Goal: Task Accomplishment & Management: Use online tool/utility

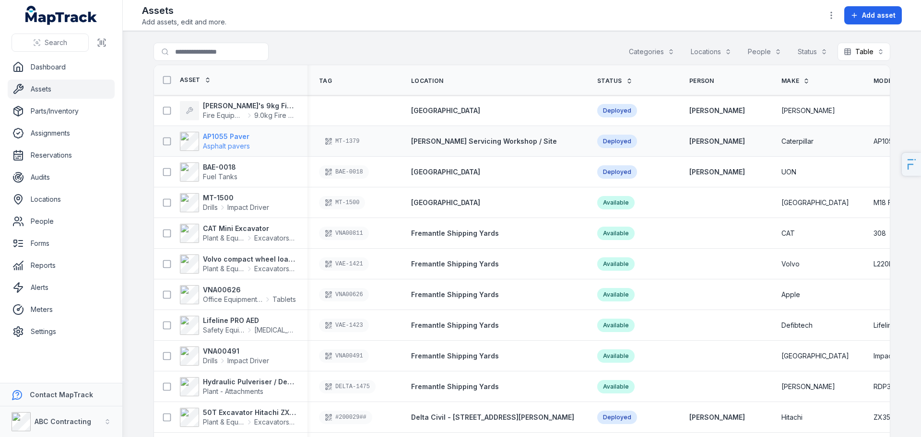
click at [212, 147] on span "Asphalt pavers" at bounding box center [226, 146] width 47 height 8
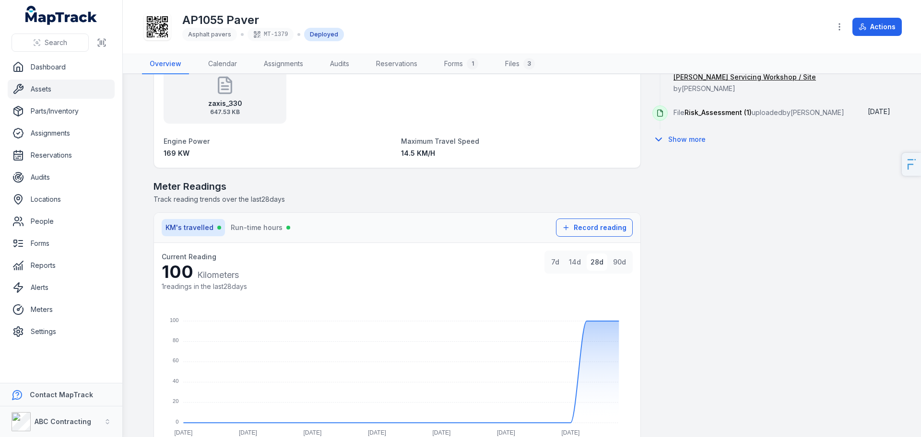
scroll to position [694, 0]
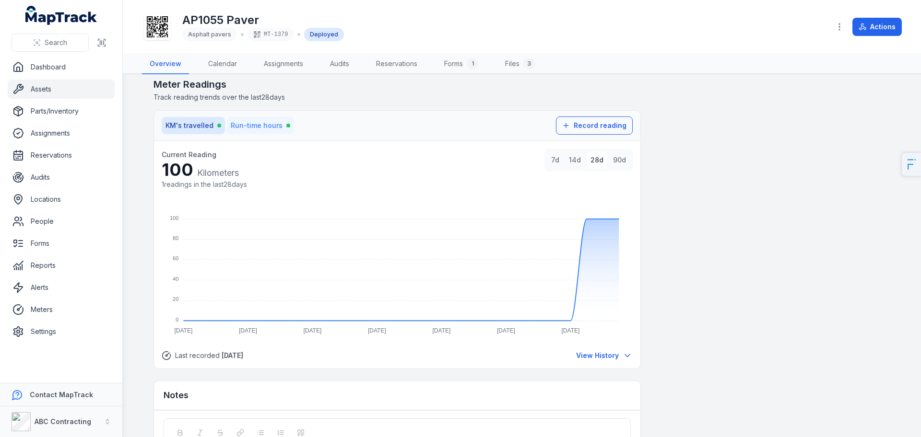
click at [243, 128] on span "Run-time hours" at bounding box center [257, 126] width 52 height 10
click at [205, 128] on span "KM's travelled" at bounding box center [189, 126] width 48 height 10
click at [261, 127] on span "Run-time hours" at bounding box center [257, 126] width 52 height 10
click at [48, 309] on link "Meters" at bounding box center [61, 309] width 107 height 19
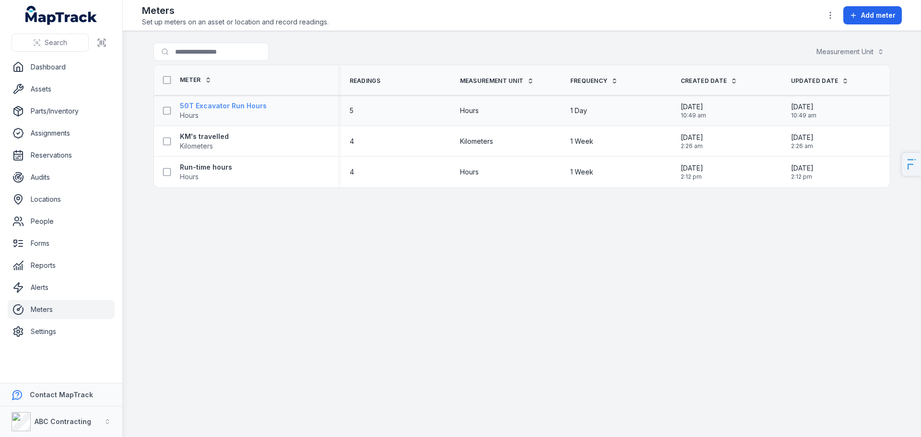
click at [204, 111] on link "50T Excavator Run Hours Hours" at bounding box center [223, 110] width 87 height 19
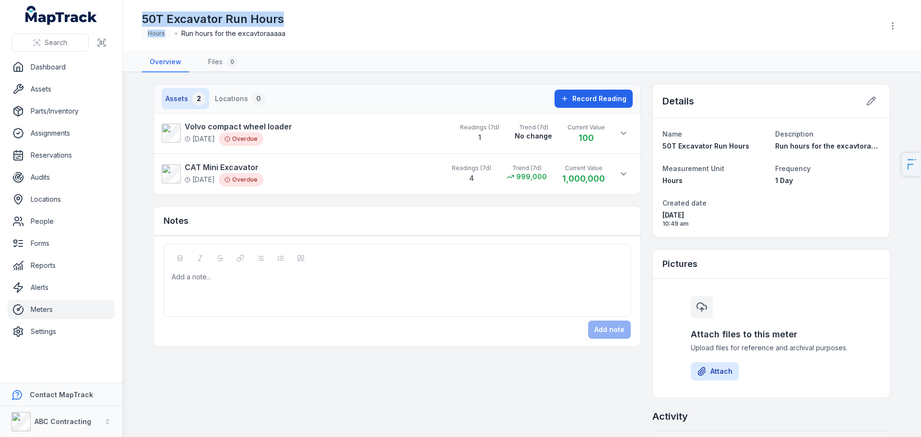
drag, startPoint x: 140, startPoint y: 22, endPoint x: 346, endPoint y: 28, distance: 205.8
click at [346, 28] on header "Toggle Navigation 50T Excavator Run Hours Hours Run hours for the excavtoraaaaa" at bounding box center [522, 26] width 798 height 52
click at [624, 133] on button at bounding box center [623, 133] width 18 height 18
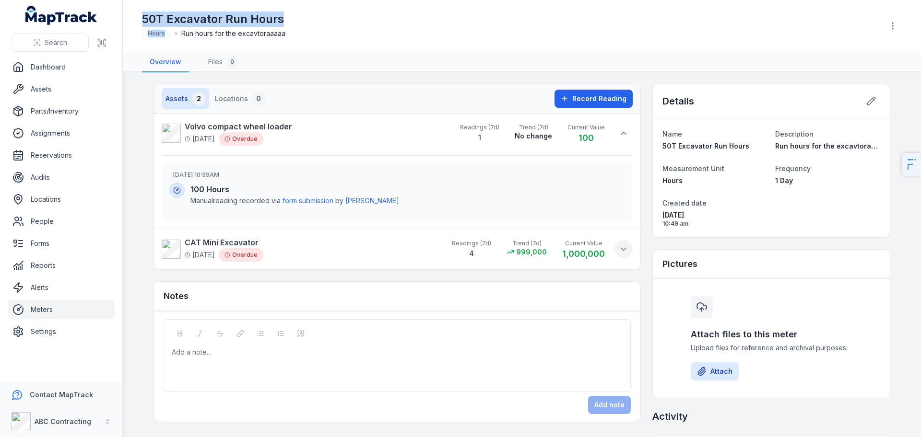
click at [614, 250] on button at bounding box center [623, 249] width 18 height 18
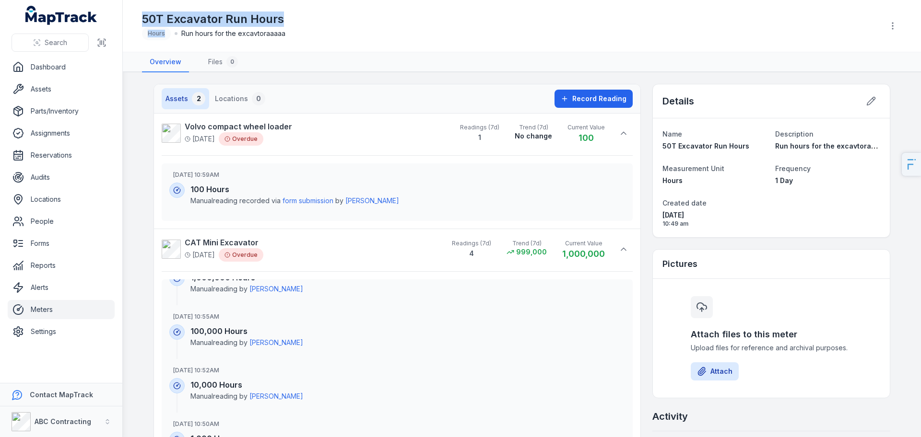
scroll to position [29, 0]
click at [210, 128] on strong "Volvo compact wheel loader" at bounding box center [238, 127] width 107 height 12
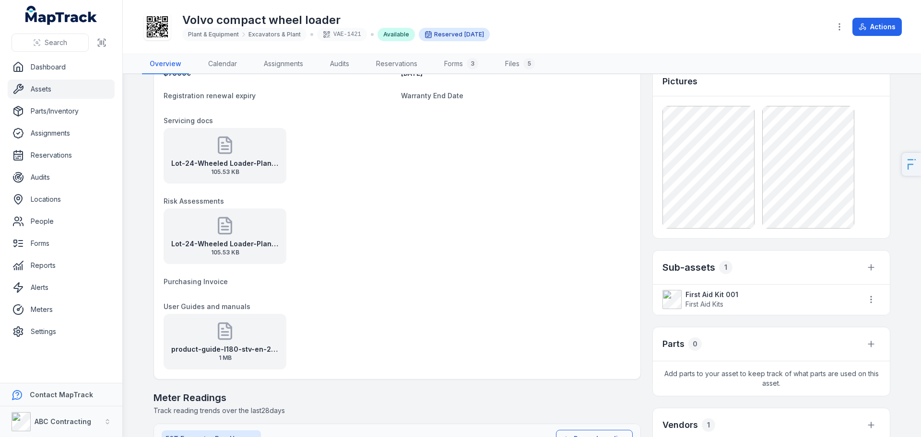
scroll to position [219, 0]
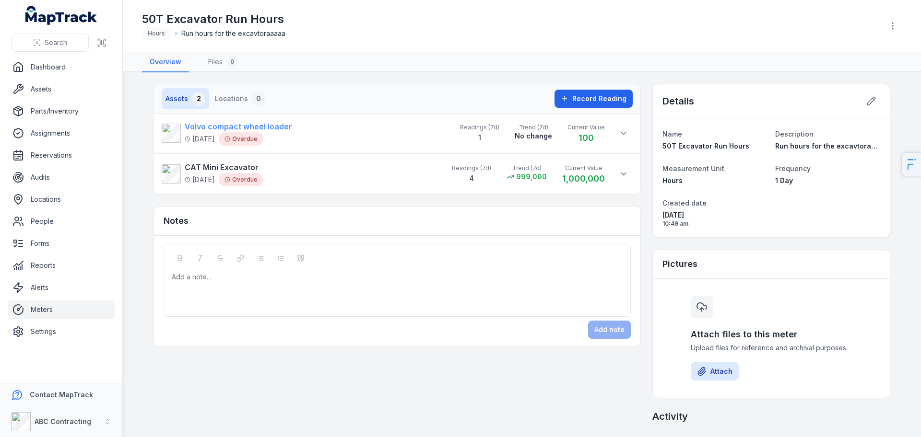
click at [257, 126] on strong "Volvo compact wheel loader" at bounding box center [238, 127] width 107 height 12
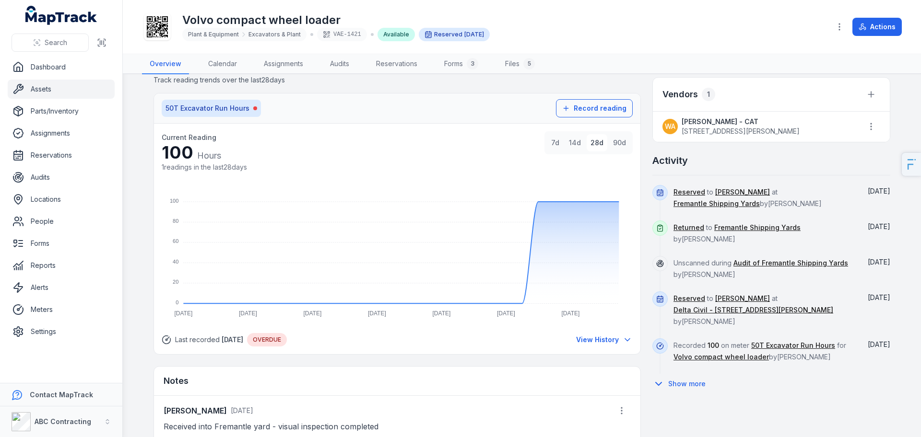
scroll to position [571, 0]
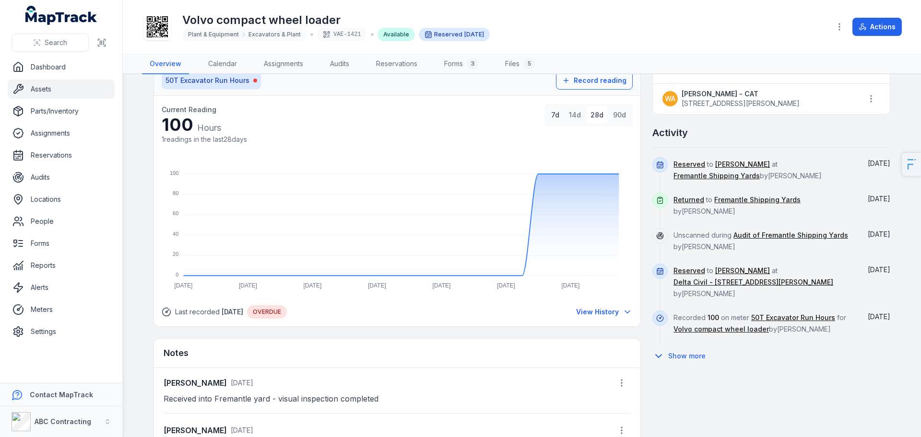
click at [556, 116] on button "7d" at bounding box center [555, 114] width 16 height 17
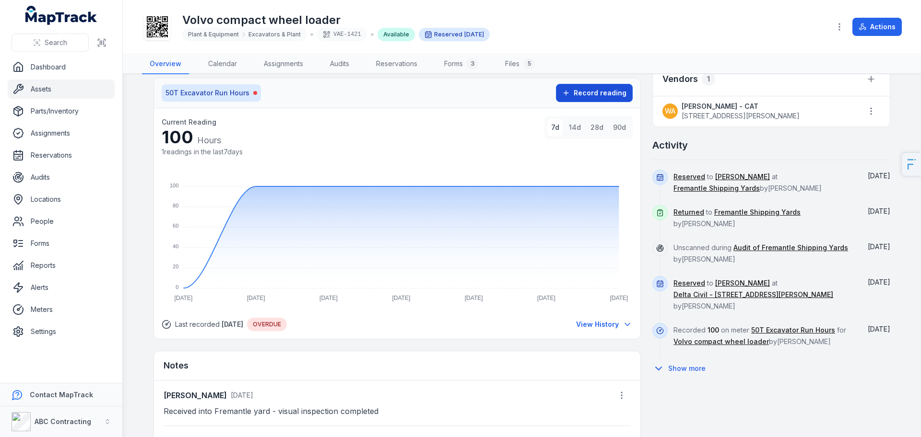
scroll to position [557, 0]
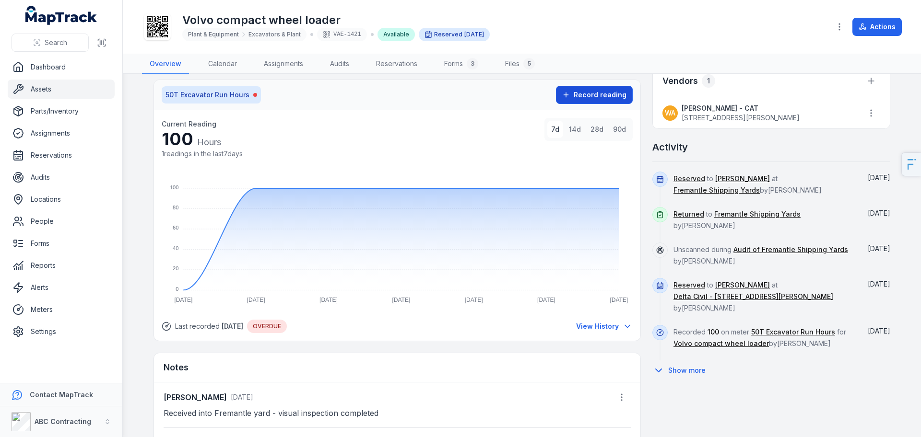
click at [598, 100] on button "Record reading" at bounding box center [594, 95] width 77 height 18
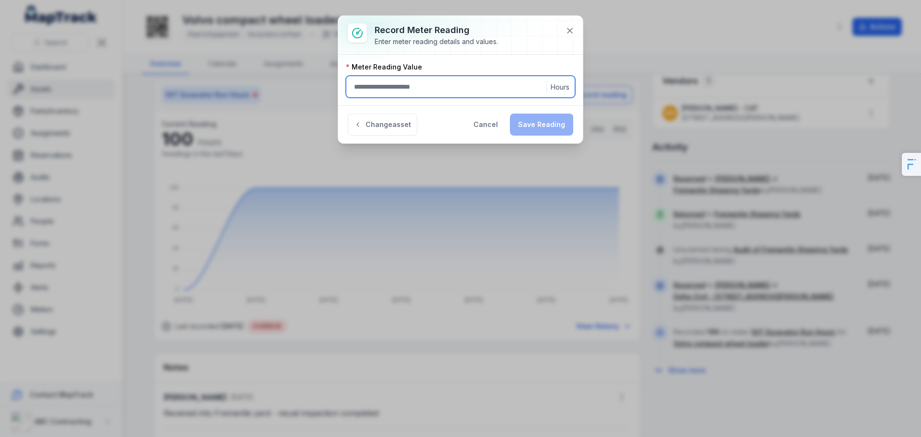
click at [411, 89] on input ":r1s:-form-item-label" at bounding box center [460, 87] width 229 height 22
type input "*"
type input "***"
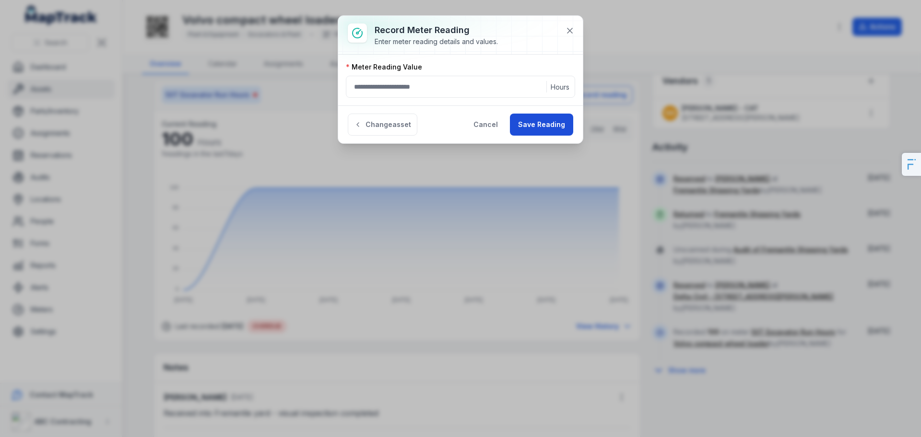
click at [525, 128] on button "Save Reading" at bounding box center [541, 125] width 63 height 22
